Goal: Information Seeking & Learning: Learn about a topic

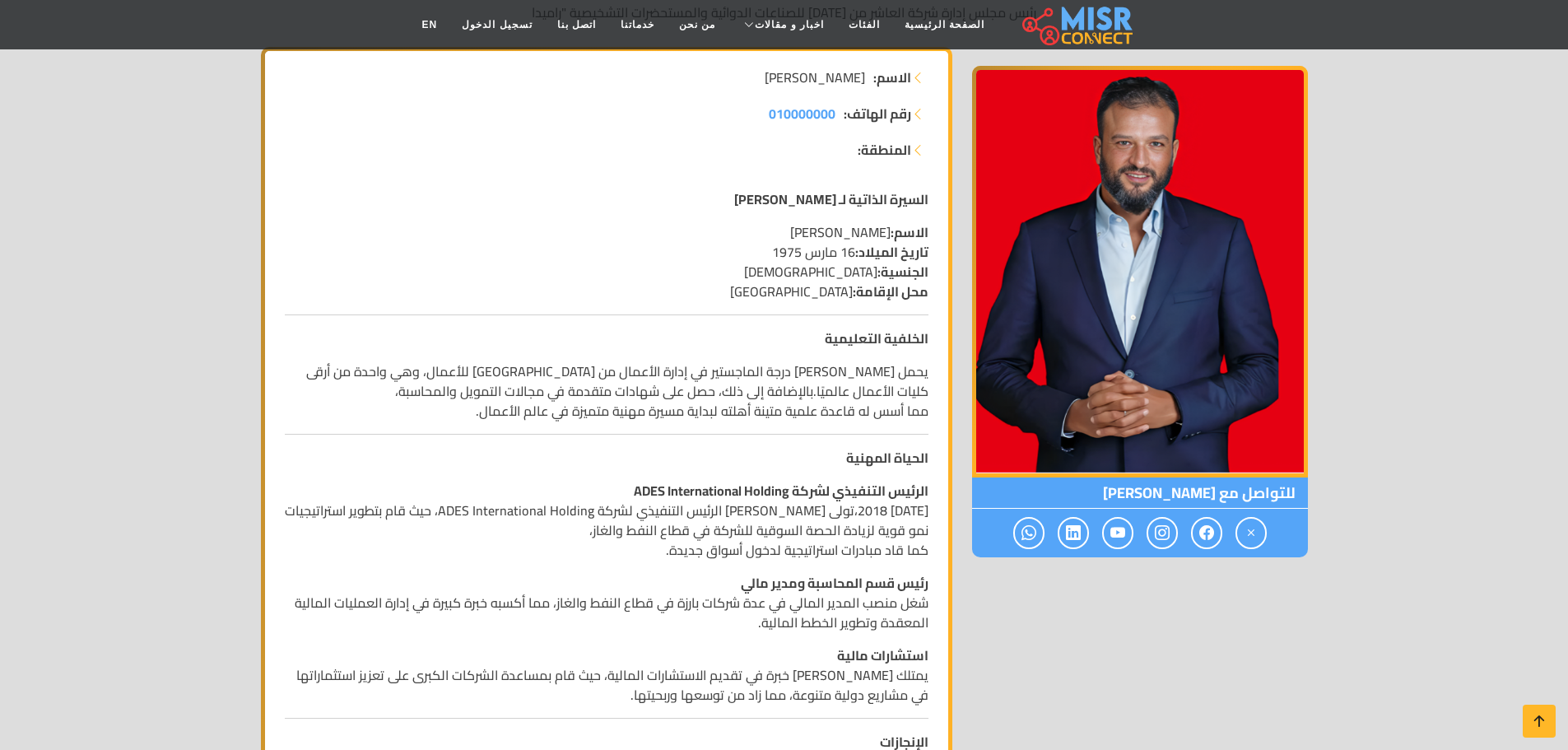
scroll to position [280, 0]
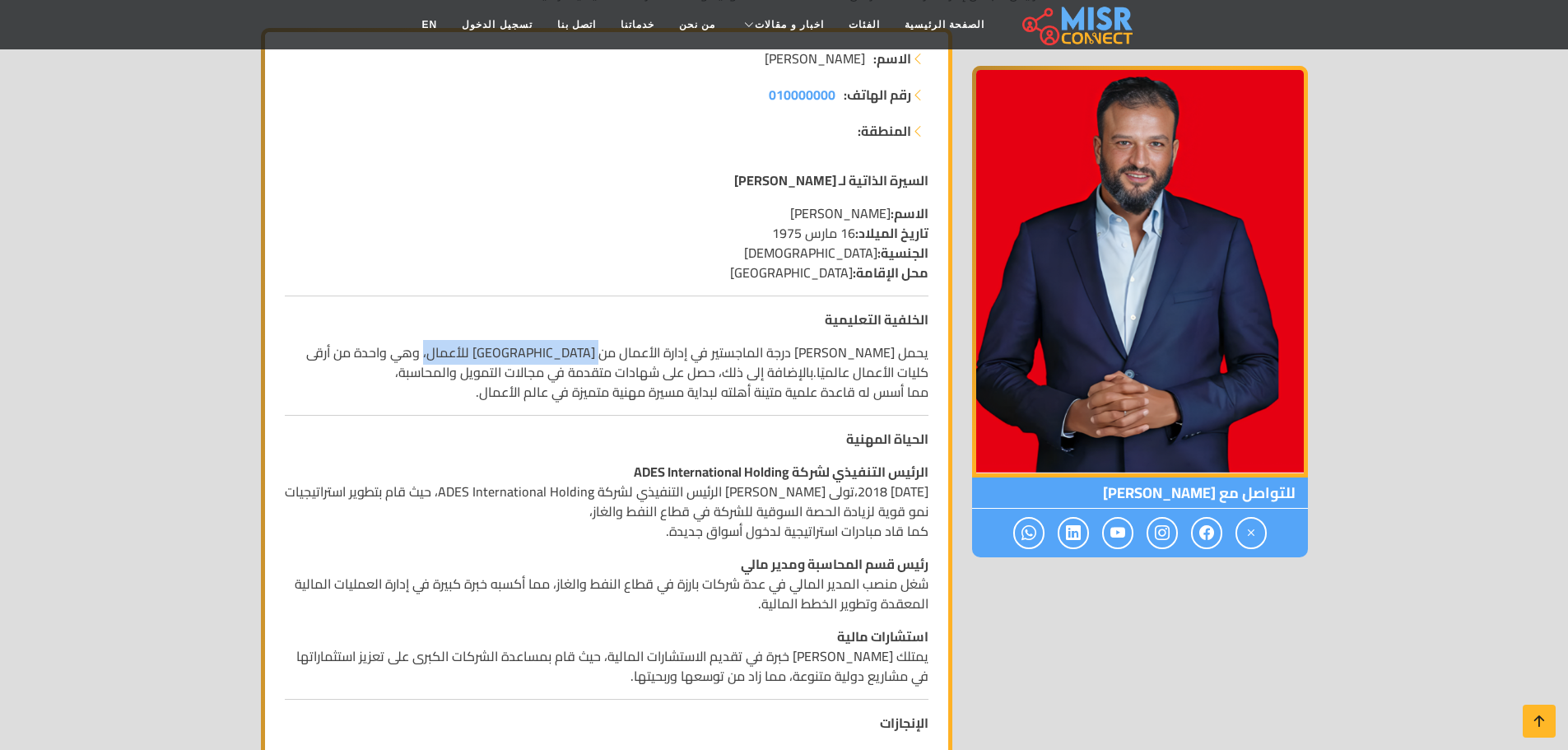
drag, startPoint x: 456, startPoint y: 353, endPoint x: 613, endPoint y: 365, distance: 157.5
click at [613, 365] on p "يحمل [PERSON_NAME] درجة الماجستير في إدارة الأعمال من [GEOGRAPHIC_DATA] للأعمال…" at bounding box center [607, 372] width 644 height 59
click at [826, 383] on p "يحمل [PERSON_NAME] درجة الماجستير في إدارة الأعمال من [GEOGRAPHIC_DATA] للأعمال…" at bounding box center [607, 372] width 644 height 59
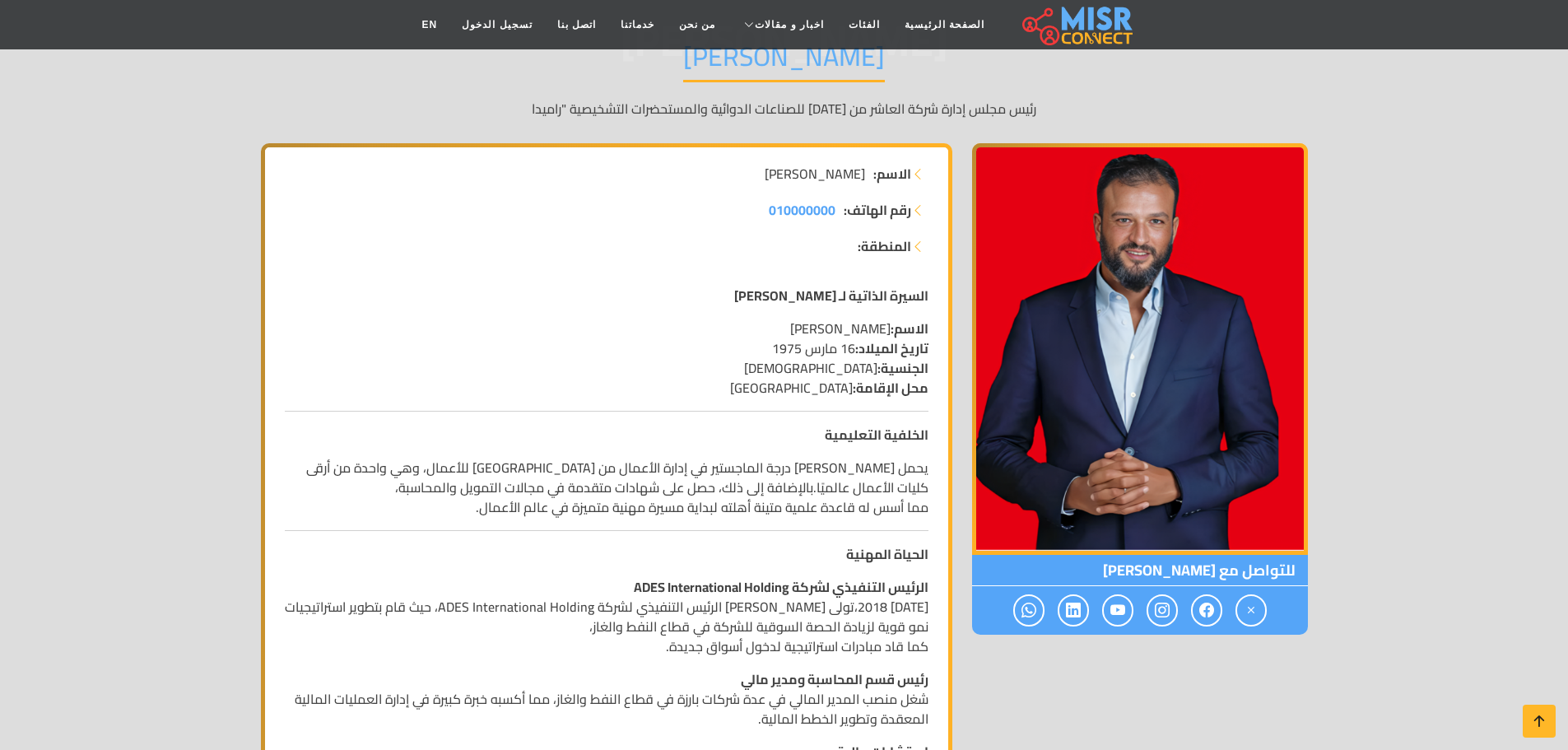
scroll to position [0, 0]
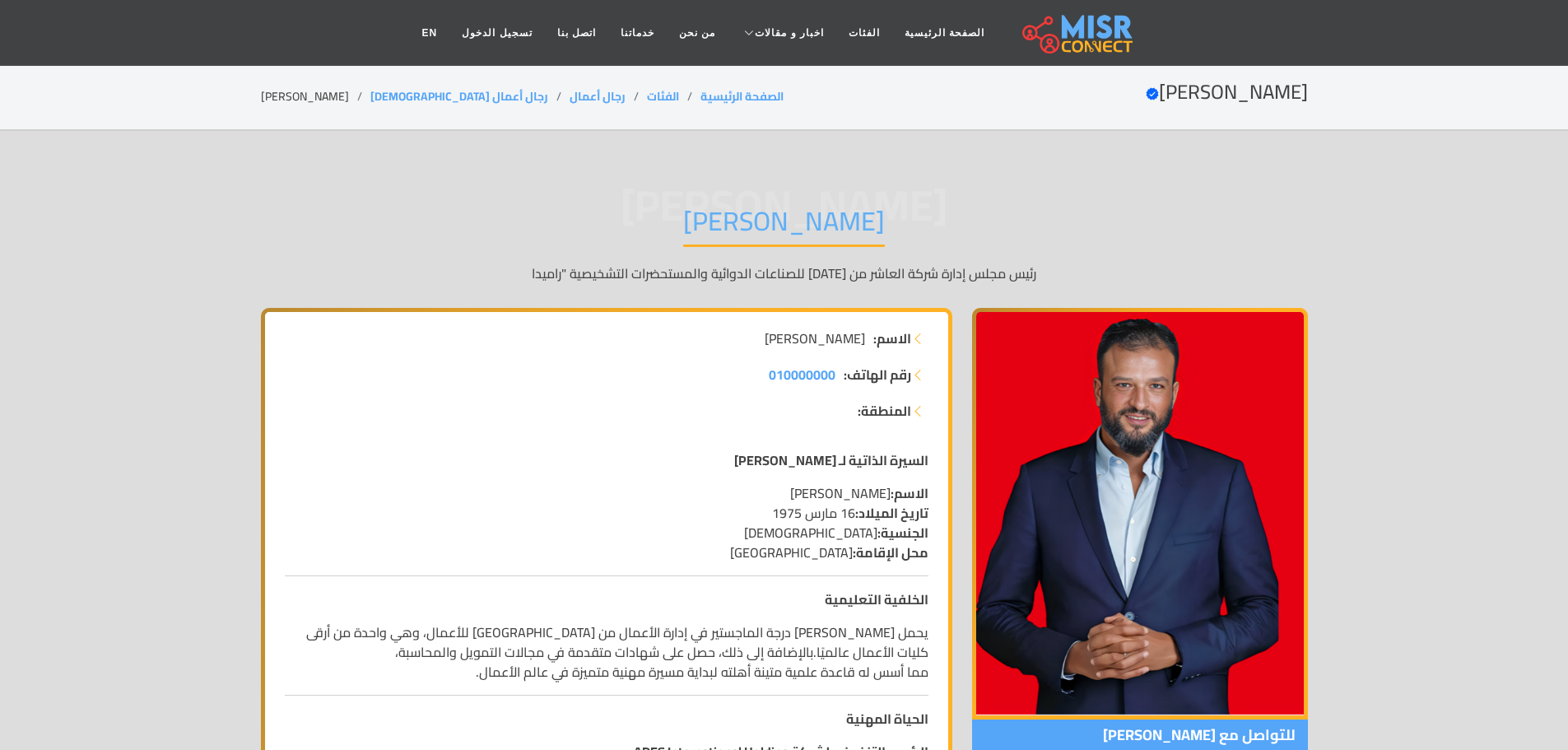
click at [930, 205] on span "[PERSON_NAME]" at bounding box center [784, 205] width 1048 height 0
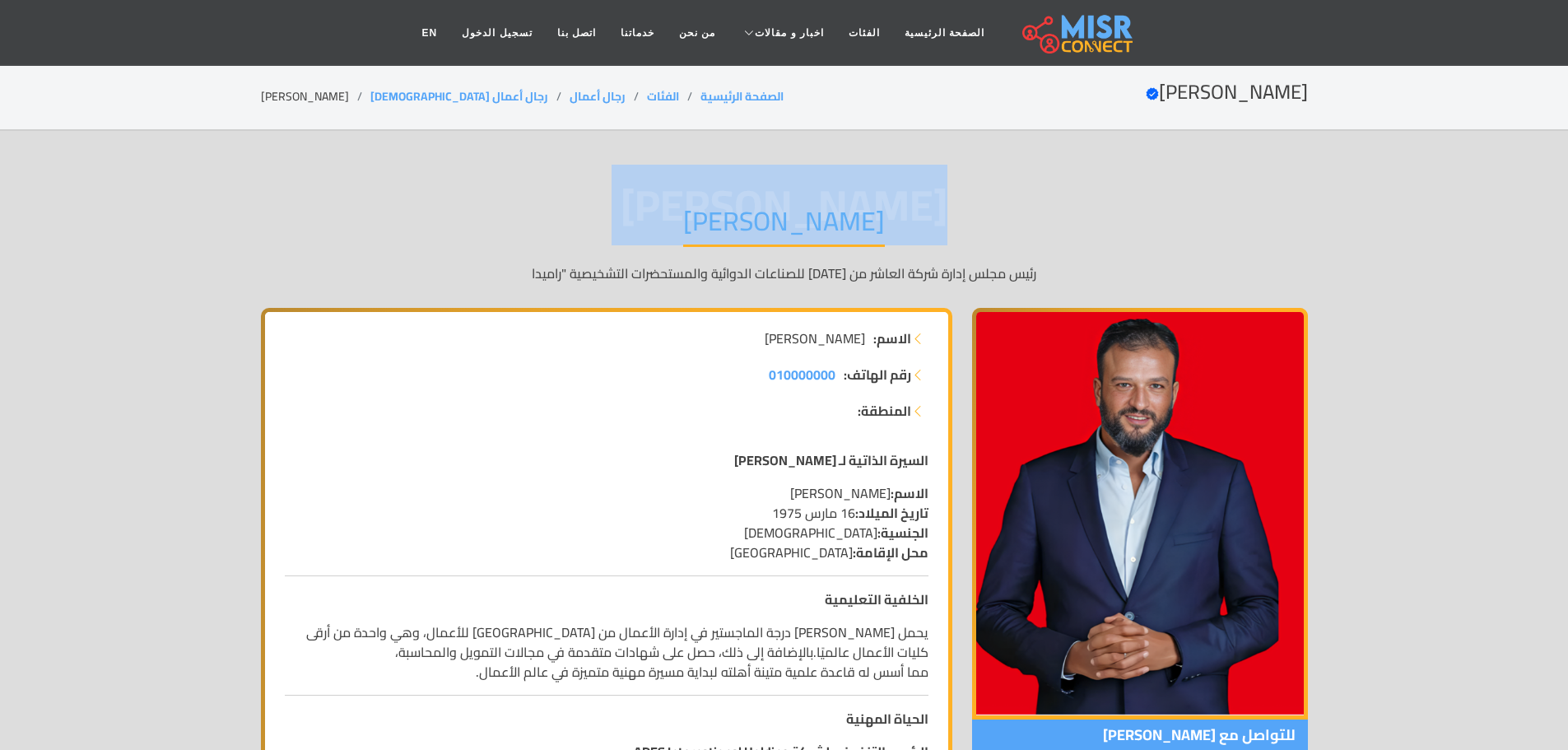
click at [930, 205] on span "[PERSON_NAME]" at bounding box center [784, 205] width 1048 height 0
click at [970, 203] on div "[PERSON_NAME] [PERSON_NAME] رئيس مجلس إدارة شركة العاشر من [DATE] للصناعات الدو…" at bounding box center [784, 243] width 1048 height 127
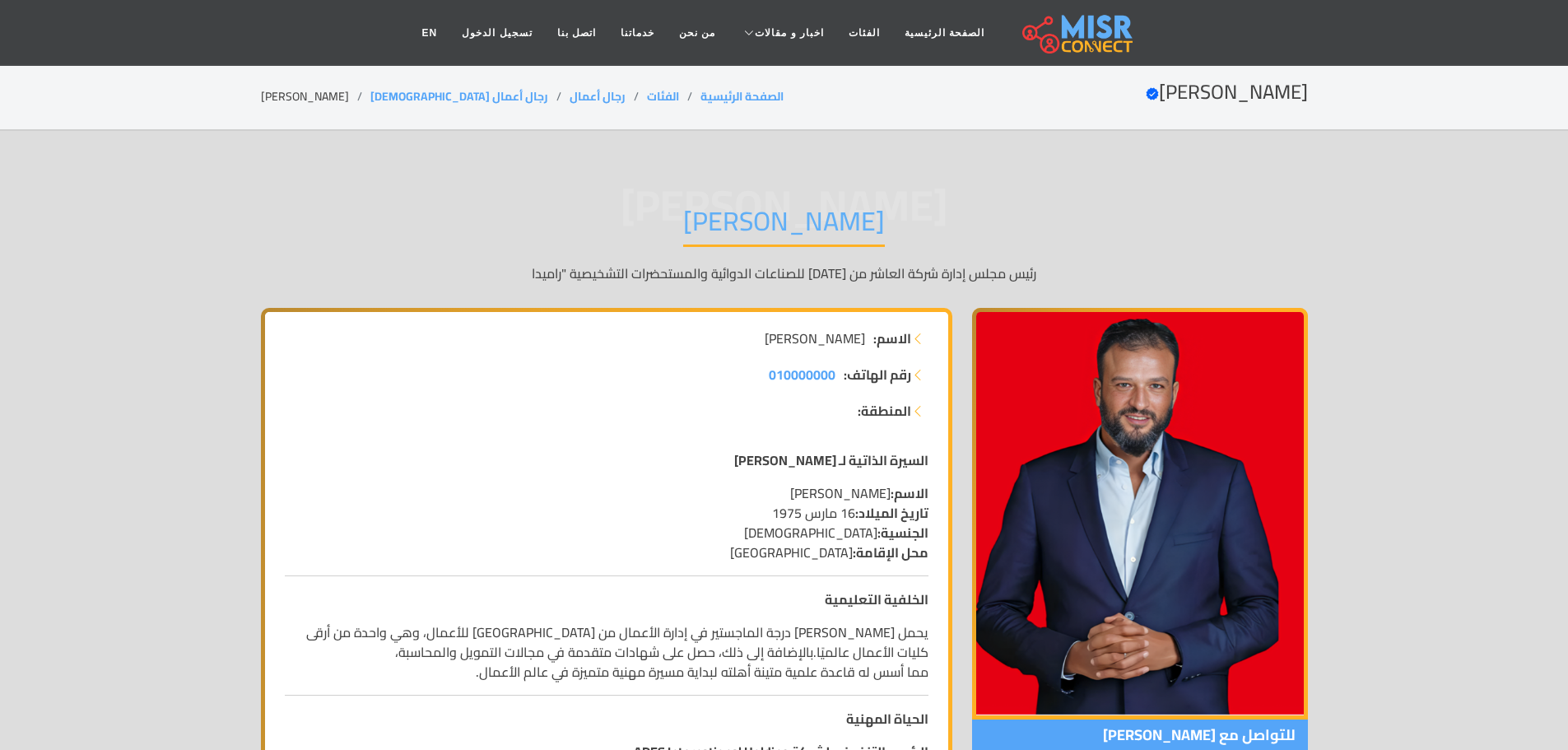
click at [918, 205] on span "[PERSON_NAME]" at bounding box center [784, 205] width 1048 height 0
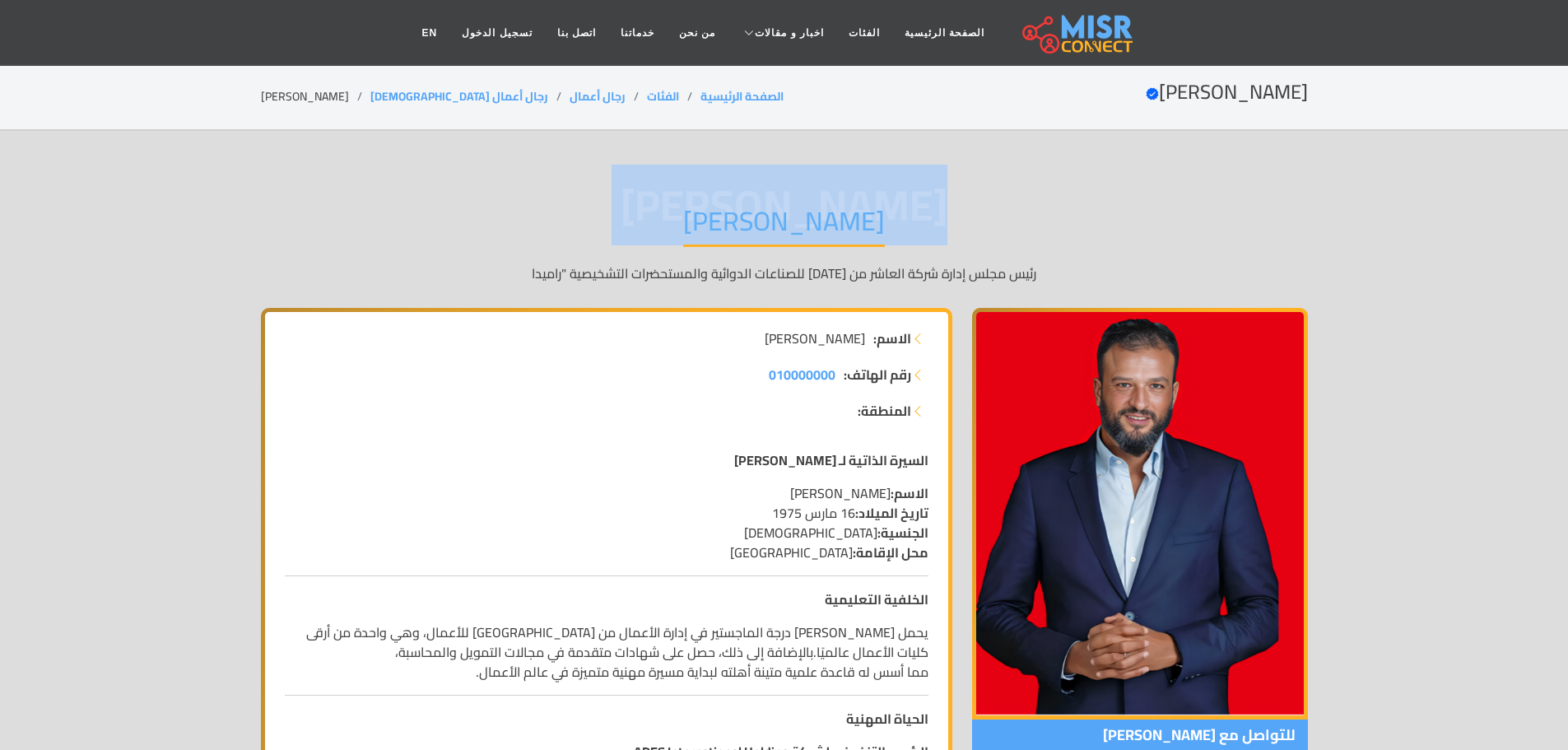
click at [918, 205] on span "[PERSON_NAME]" at bounding box center [784, 205] width 1048 height 0
click at [926, 205] on span "[PERSON_NAME]" at bounding box center [784, 205] width 1048 height 0
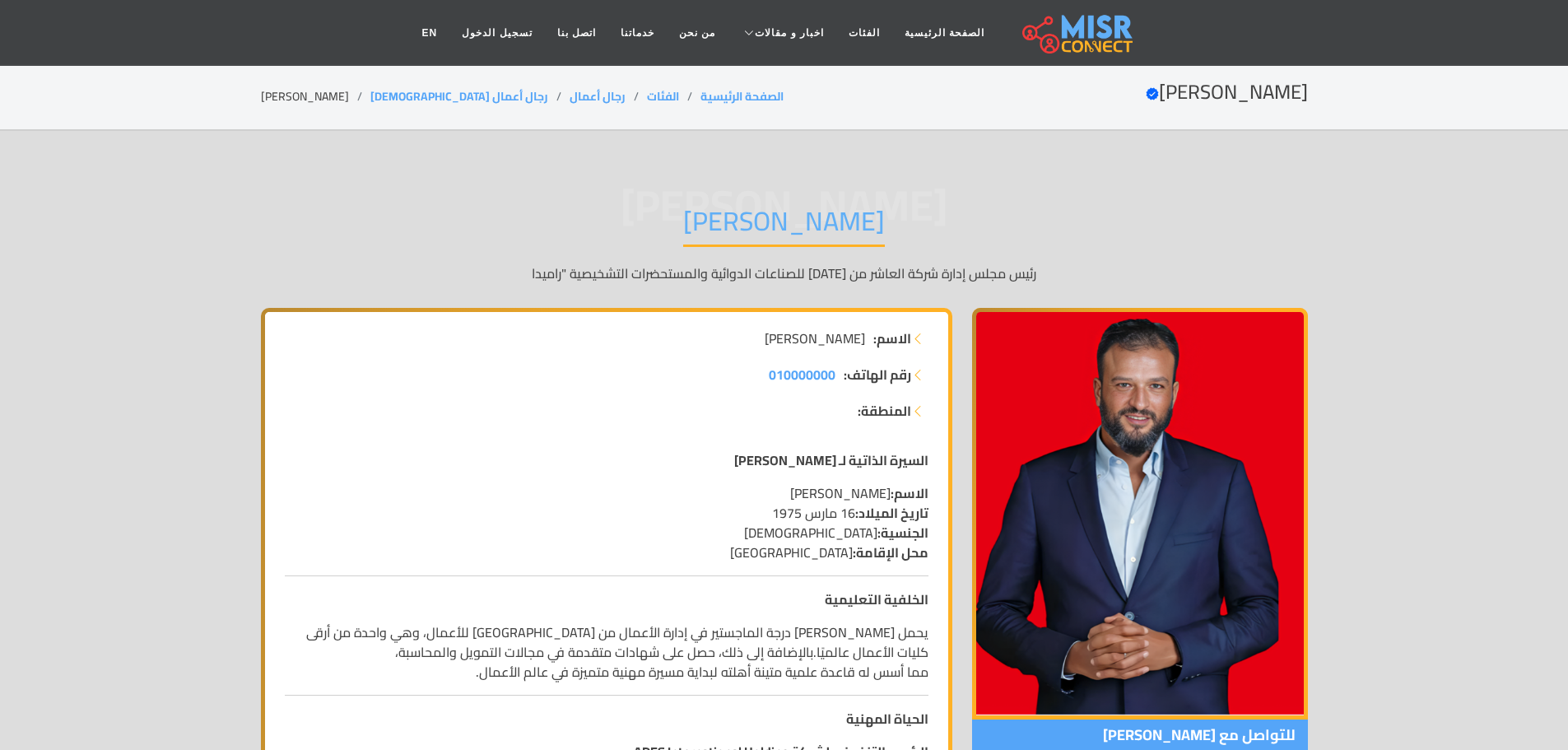
click at [941, 205] on span "[PERSON_NAME]" at bounding box center [784, 205] width 1048 height 0
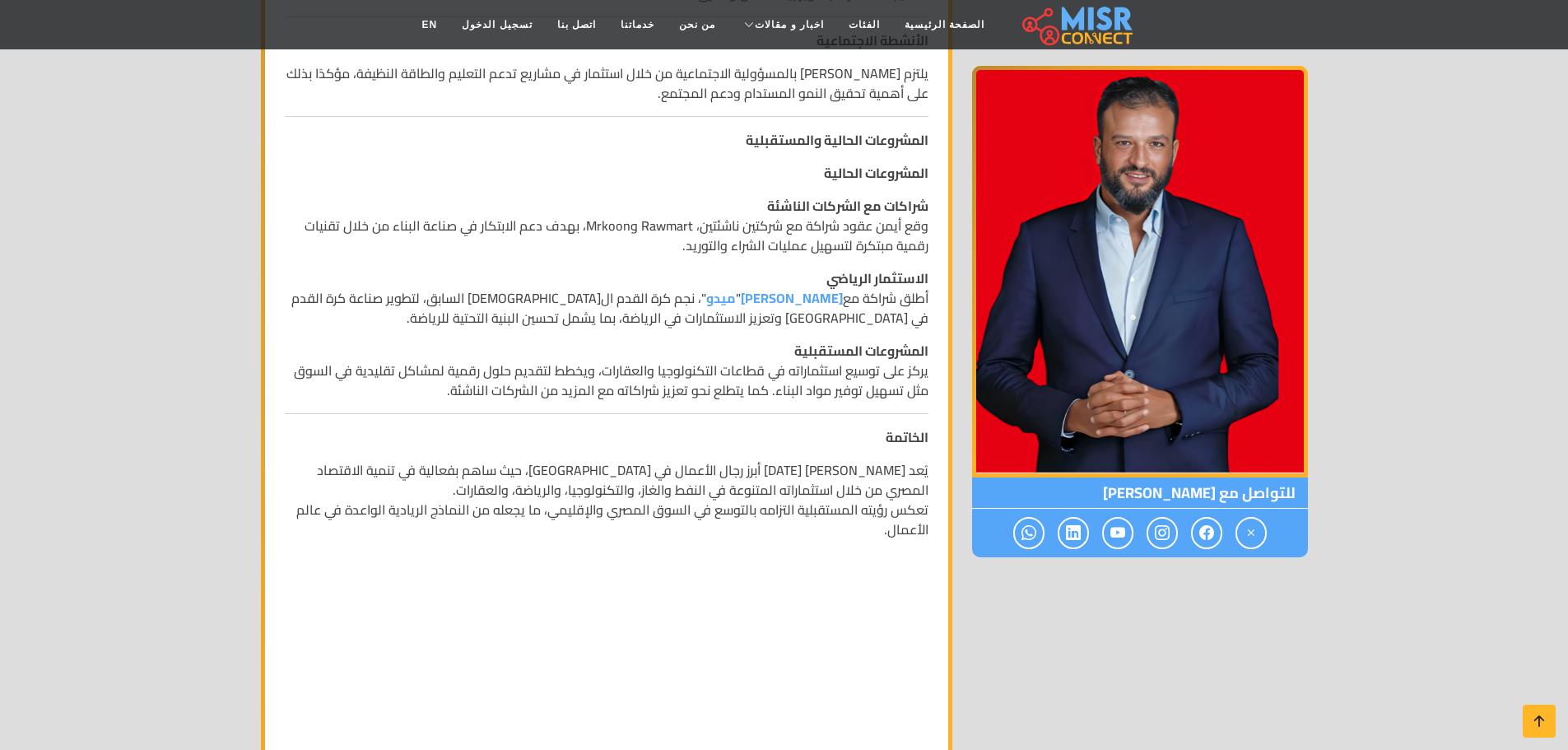
scroll to position [1279, 0]
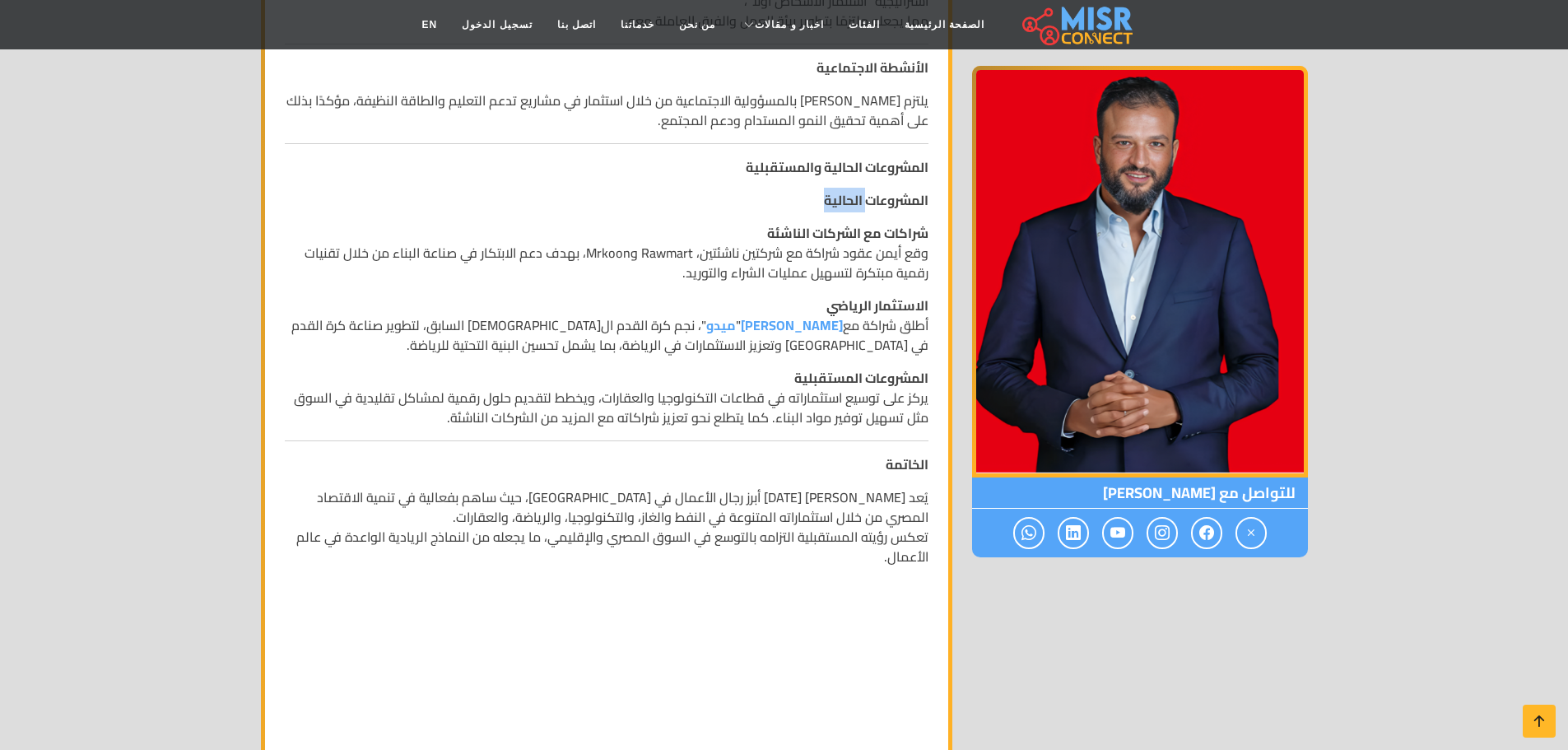
drag, startPoint x: 863, startPoint y: 196, endPoint x: 778, endPoint y: 201, distance: 85.1
click at [778, 201] on p "المشروعات الحالية" at bounding box center [607, 199] width 644 height 20
drag, startPoint x: 794, startPoint y: 172, endPoint x: 832, endPoint y: 188, distance: 41.2
click at [832, 188] on div "السيرة الذاتية لـ [PERSON_NAME] الاسم: [PERSON_NAME] تاريخ الميلاد: [DEMOGRAPHI…" at bounding box center [607, 146] width 663 height 1975
drag, startPoint x: 827, startPoint y: 167, endPoint x: 839, endPoint y: 167, distance: 12.0
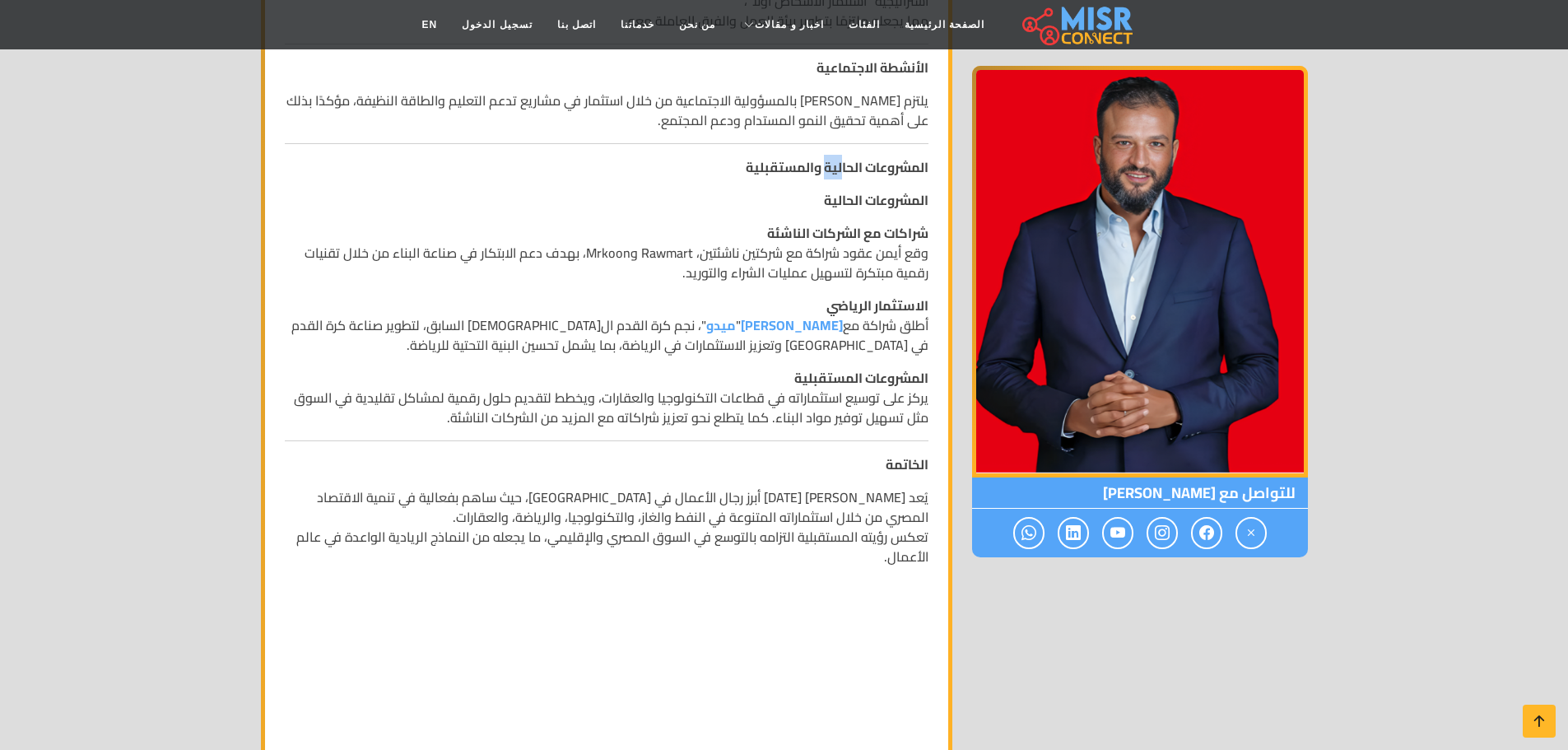
click at [839, 167] on strong "المشروعات الحالية والمستقبلية" at bounding box center [837, 167] width 183 height 25
drag, startPoint x: 839, startPoint y: 167, endPoint x: 825, endPoint y: 167, distance: 14.0
click at [825, 167] on strong "المشروعات الحالية والمستقبلية" at bounding box center [837, 167] width 183 height 25
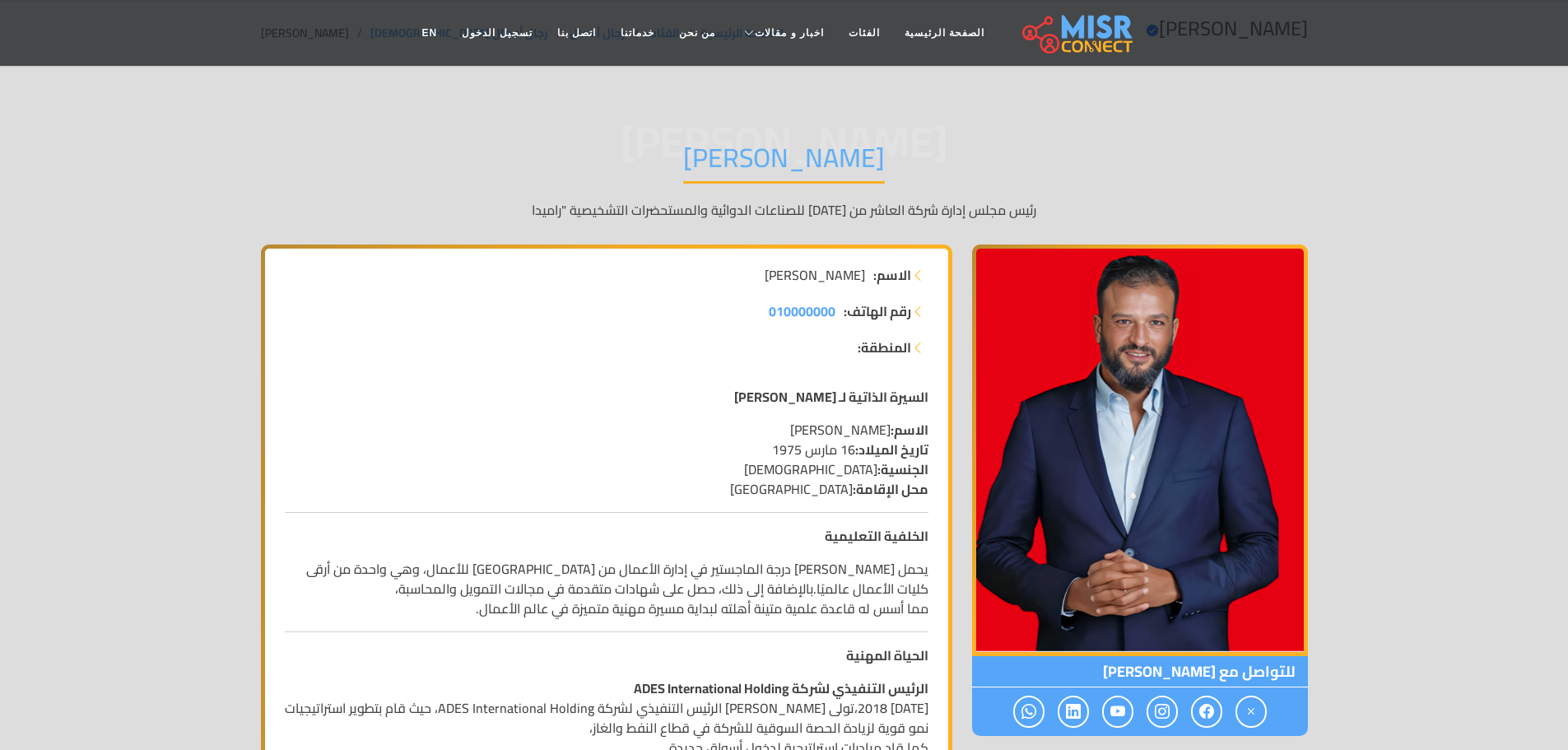
scroll to position [65, 0]
